Goal: Task Accomplishment & Management: Use online tool/utility

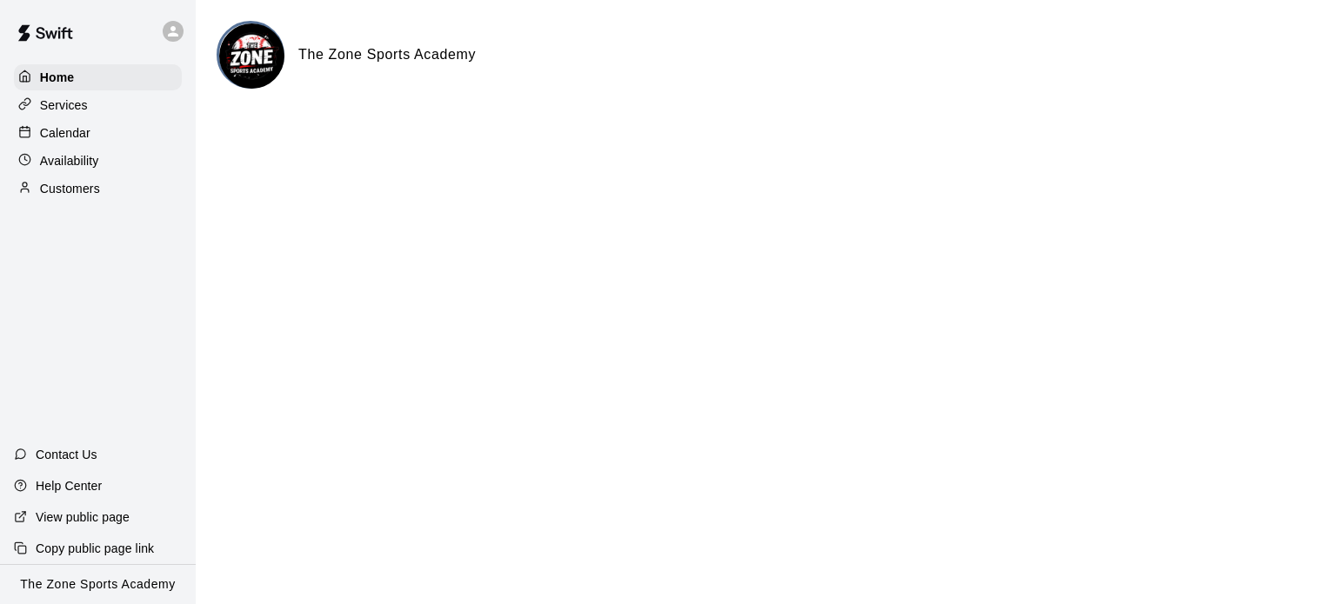
click at [90, 110] on div "Services" at bounding box center [98, 105] width 168 height 26
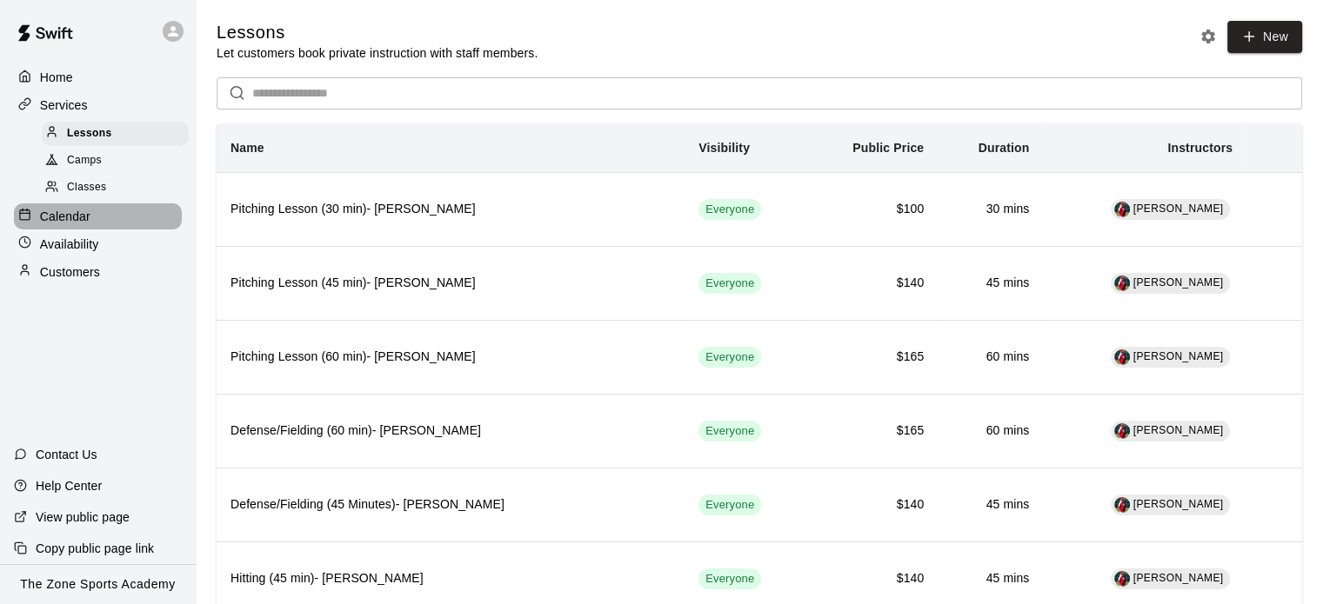
click at [88, 221] on p "Calendar" at bounding box center [65, 216] width 50 height 17
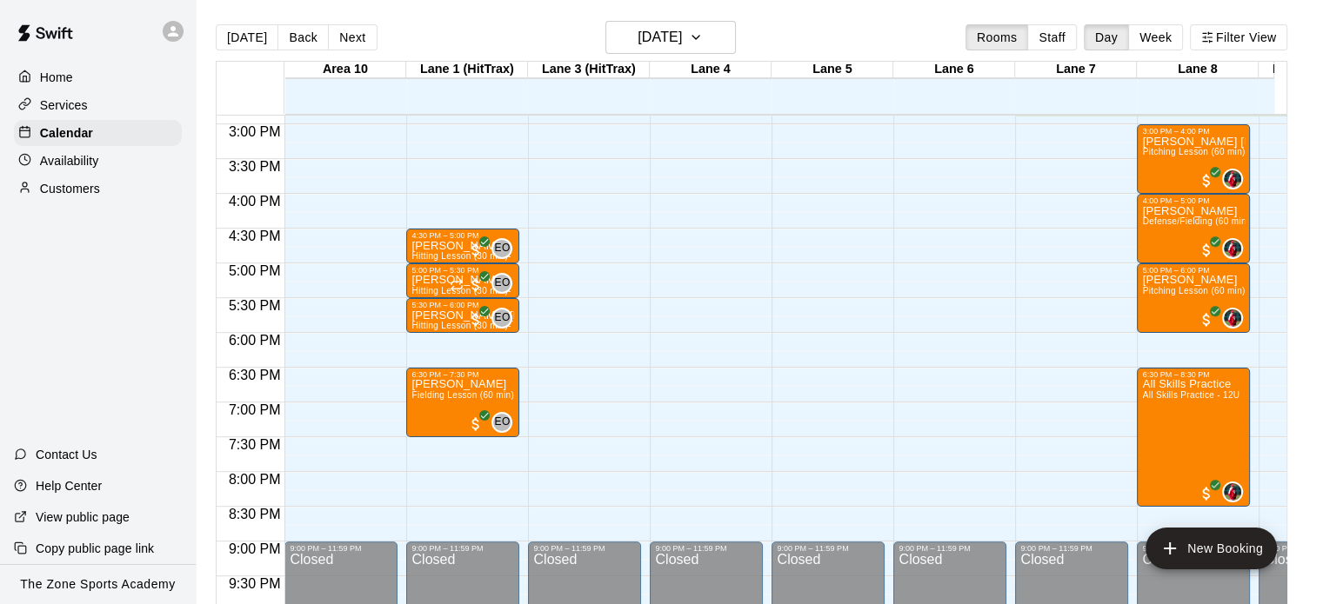
scroll to position [1027, 0]
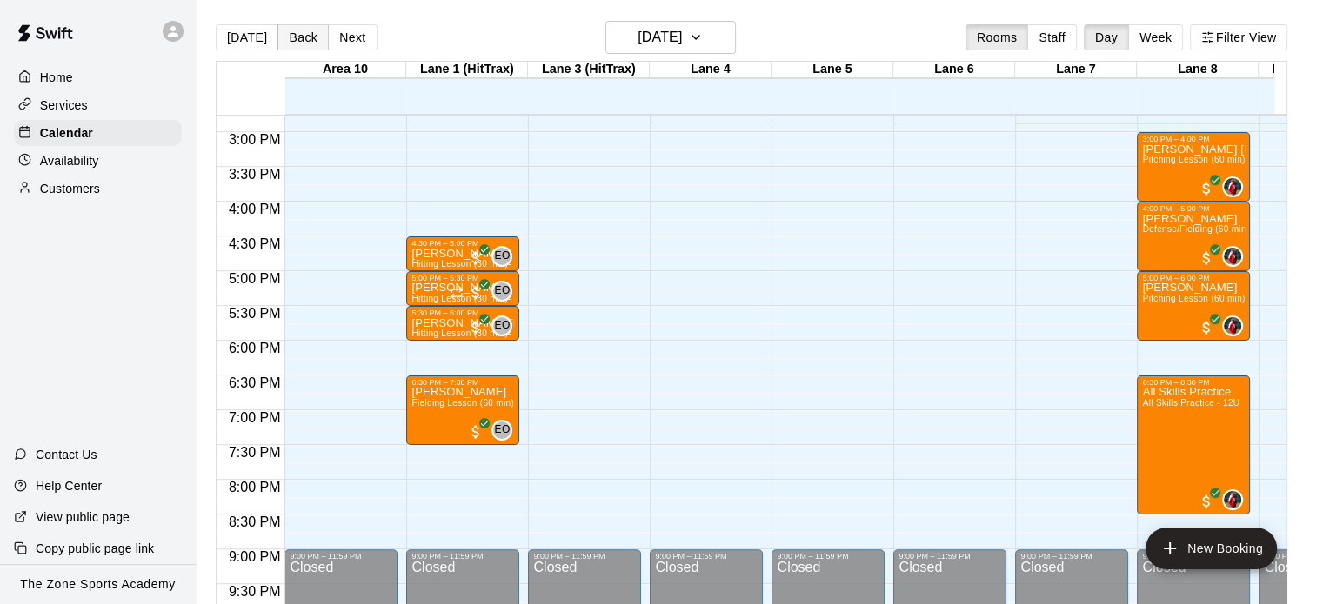
click at [304, 40] on button "Back" at bounding box center [302, 37] width 51 height 26
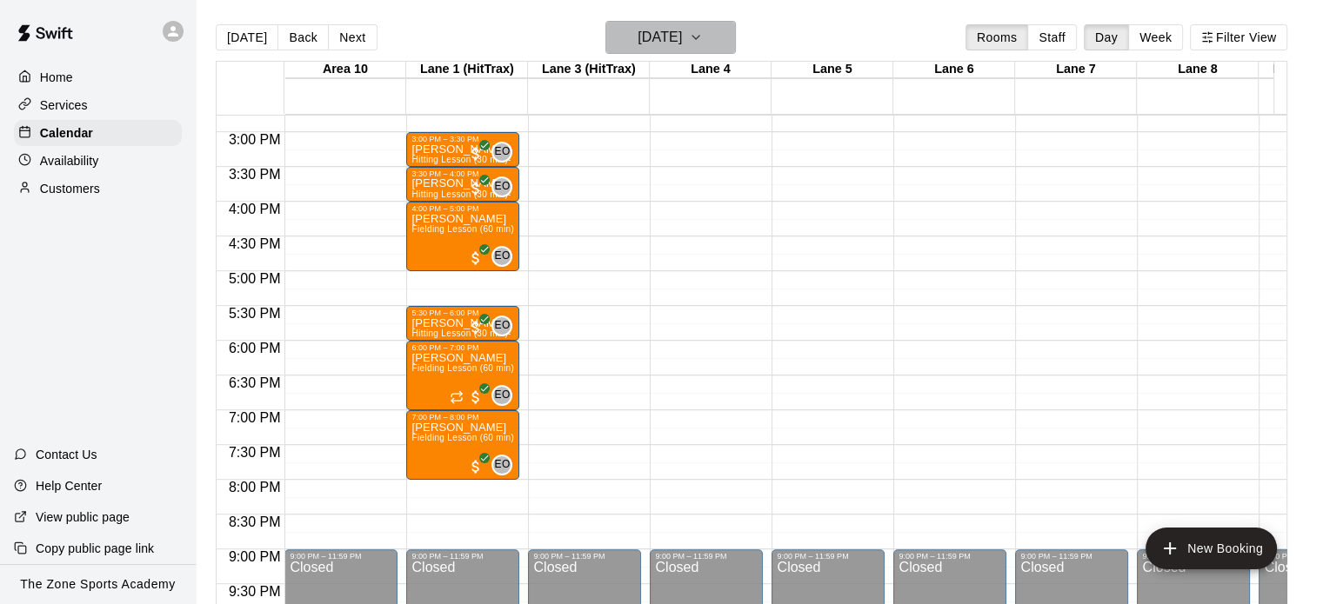
click at [703, 34] on icon "button" at bounding box center [696, 37] width 14 height 21
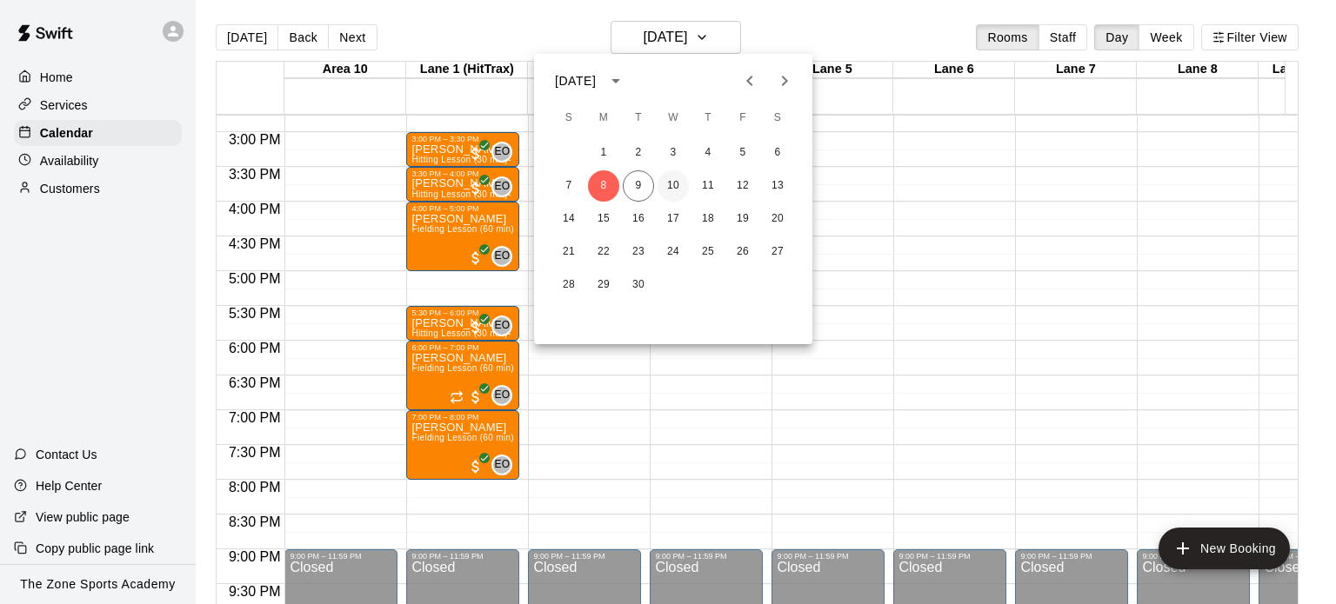
click at [677, 181] on button "10" at bounding box center [672, 185] width 31 height 31
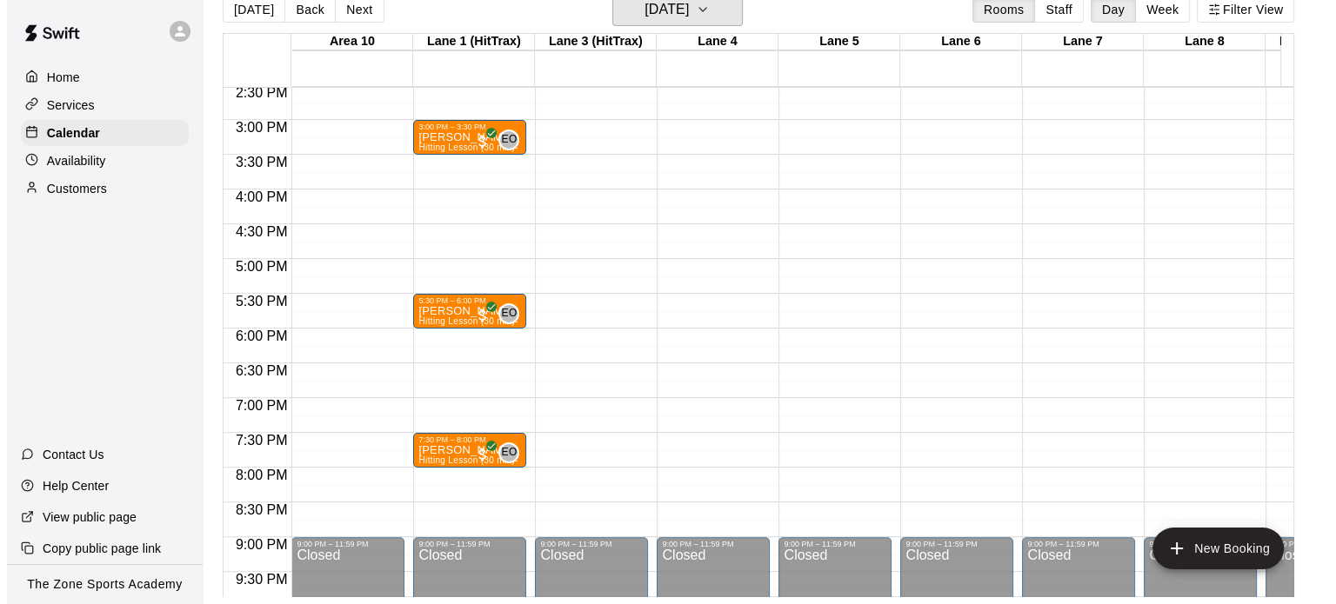
scroll to position [997, 0]
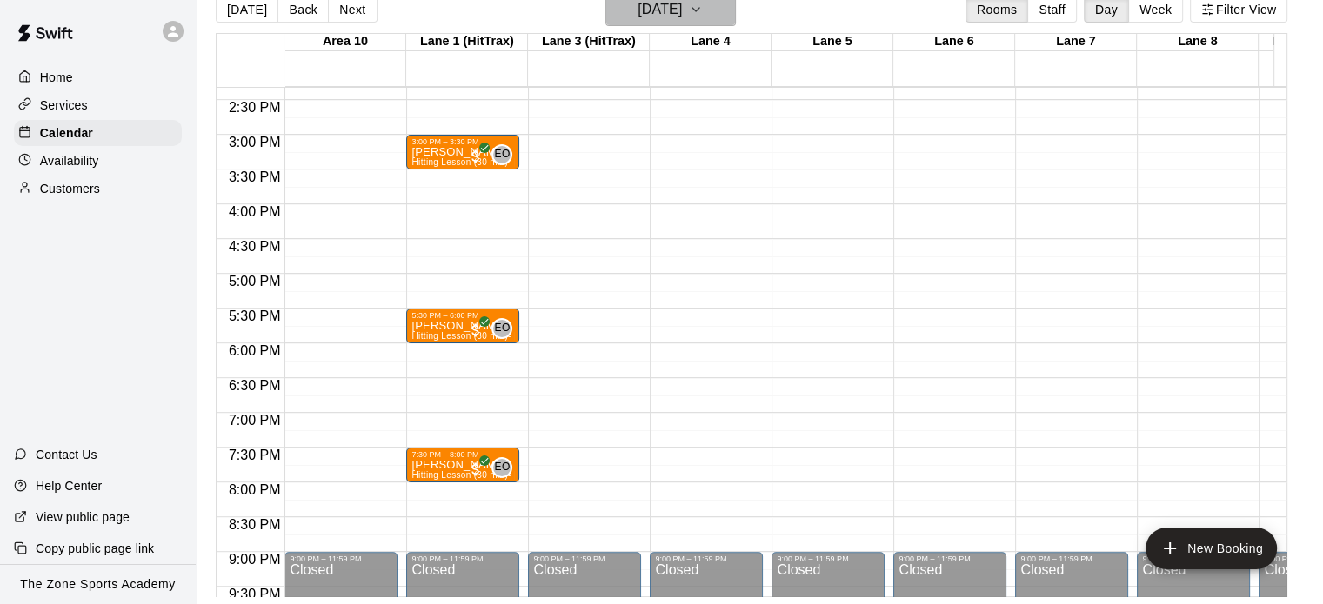
click at [703, 10] on icon "button" at bounding box center [696, 9] width 14 height 21
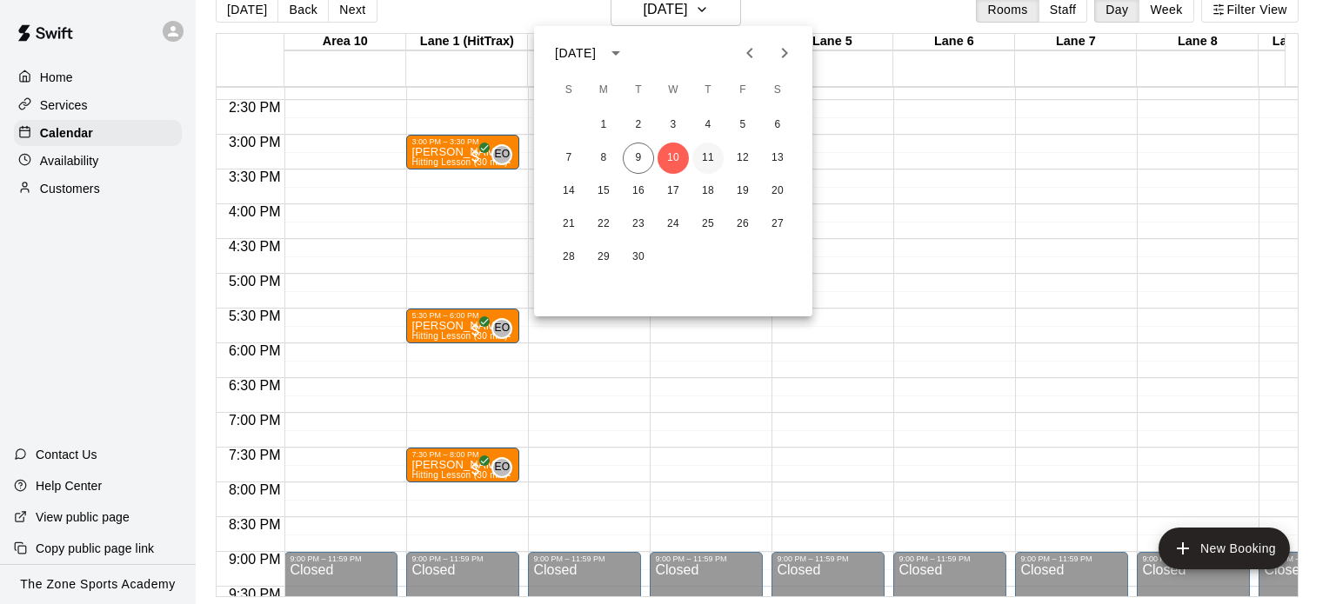
click at [704, 152] on button "11" at bounding box center [707, 158] width 31 height 31
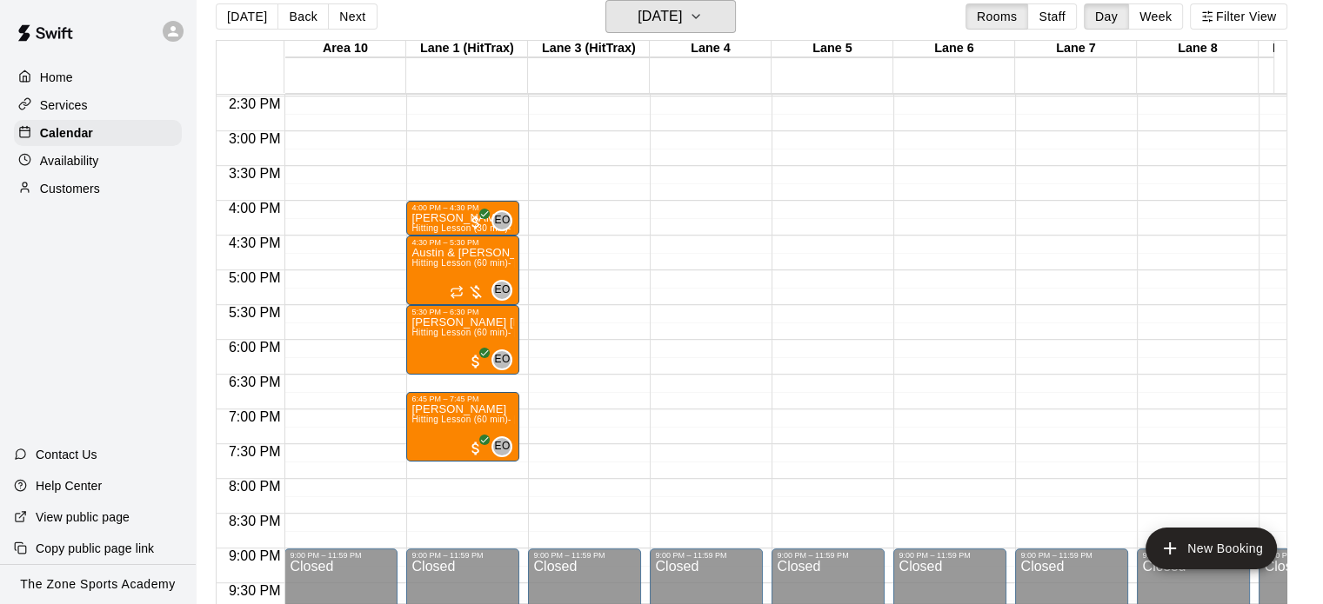
scroll to position [991, 0]
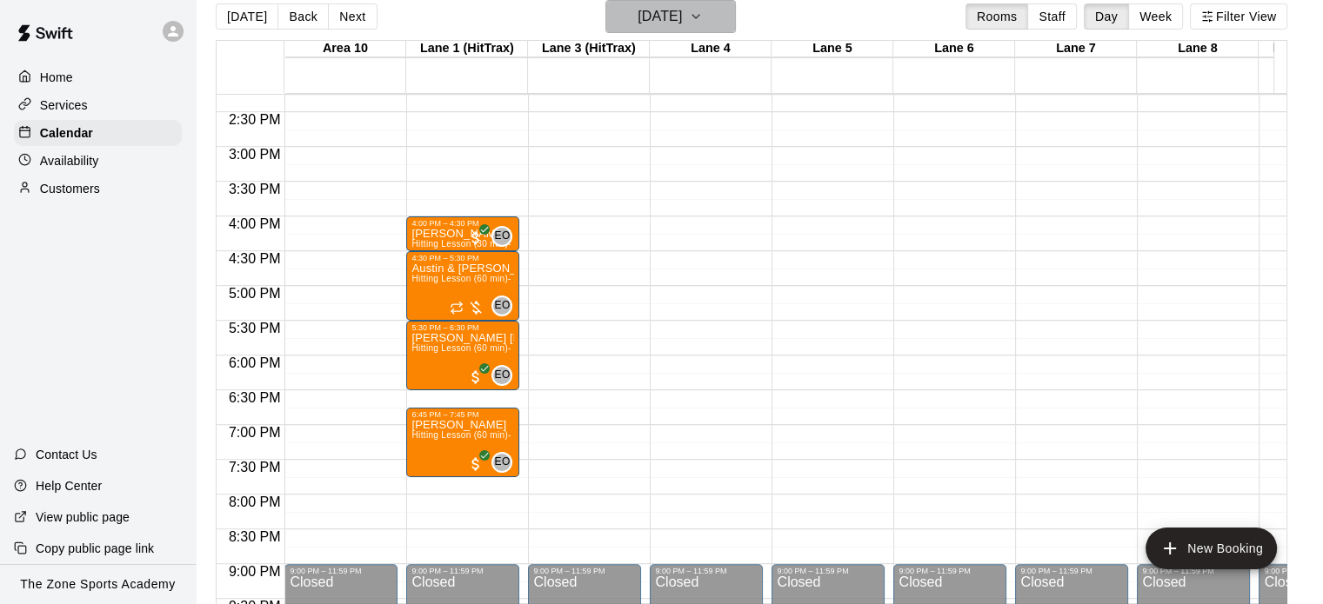
click at [736, 16] on button "Thursday Sep 11" at bounding box center [670, 16] width 130 height 33
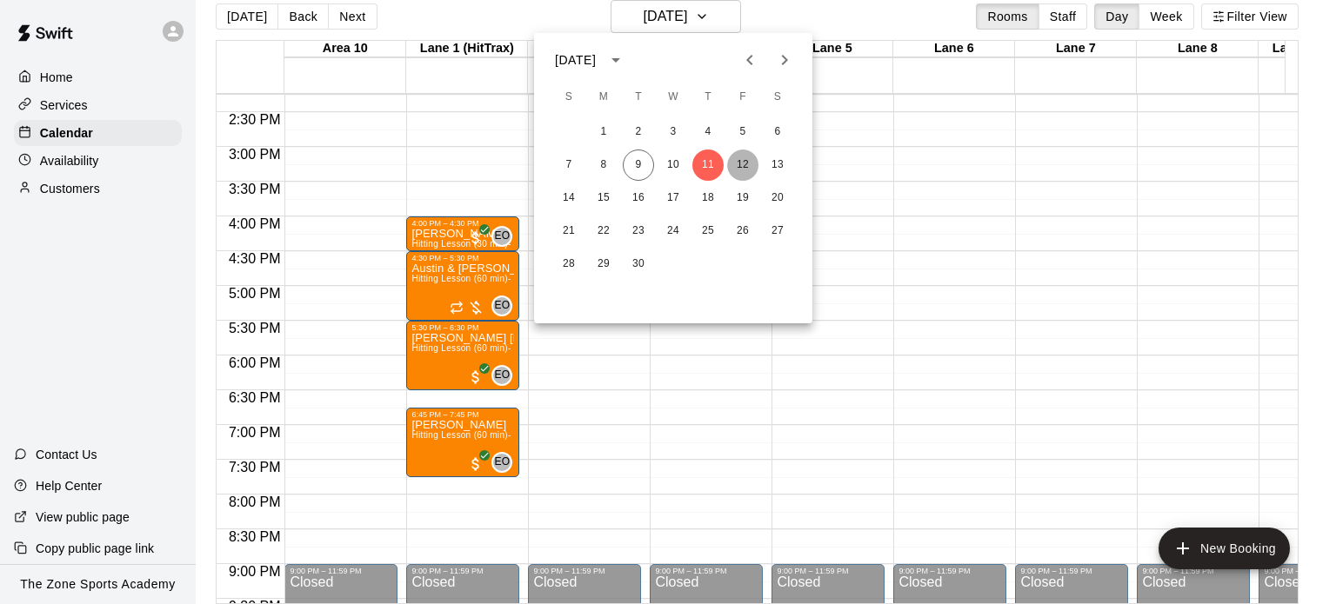
click at [741, 169] on button "12" at bounding box center [742, 165] width 31 height 31
